Goal: Navigation & Orientation: Find specific page/section

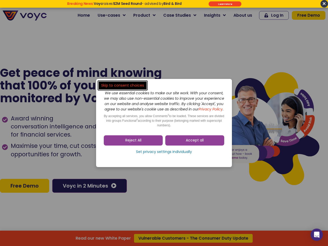
click at [195, 143] on span "Accept all" at bounding box center [195, 140] width 18 height 5
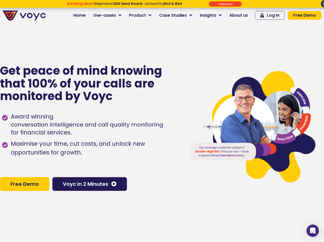
click at [164, 155] on span "Maximise your time, cut costs, and unlock new opportunities for growth." at bounding box center [94, 148] width 170 height 17
